Goal: Task Accomplishment & Management: Manage account settings

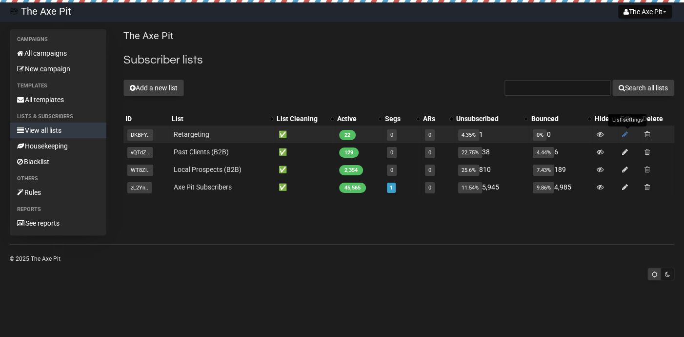
click at [628, 134] on icon at bounding box center [625, 134] width 6 height 7
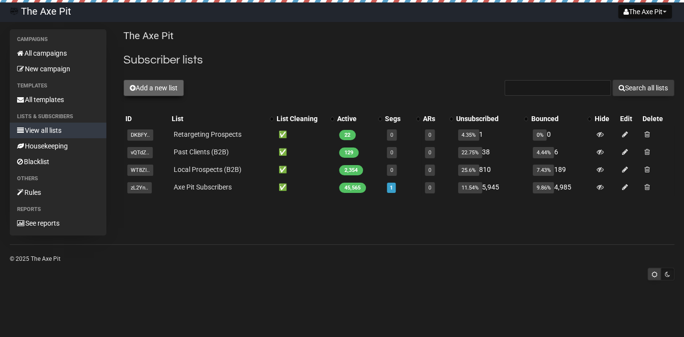
click at [162, 87] on button "Add a new list" at bounding box center [153, 88] width 61 height 17
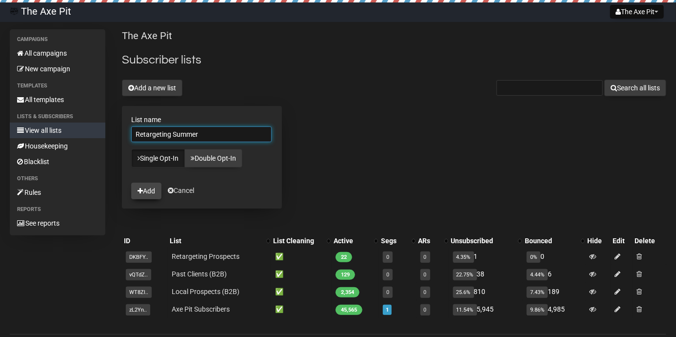
type input "Retargeting Summer"
click at [139, 191] on icon "submit" at bounding box center [140, 190] width 5 height 7
